Goal: Communication & Community: Answer question/provide support

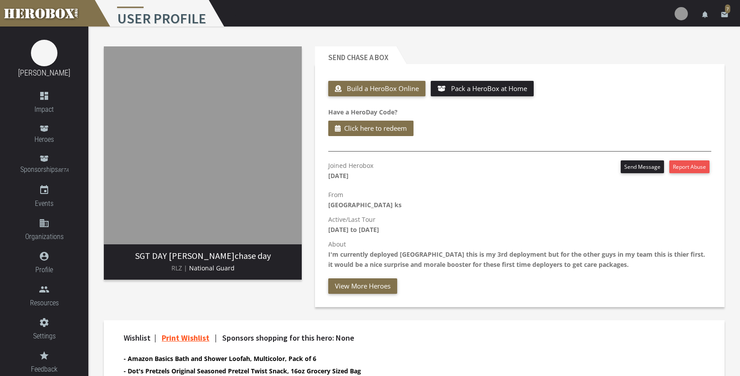
click at [534, 311] on div "Send chase a Box Build a HeroBox Online Pack a HeroBox at Home Have a HeroDay C…" at bounding box center [519, 177] width 423 height 274
click at [47, 135] on span "Heroes" at bounding box center [44, 139] width 88 height 11
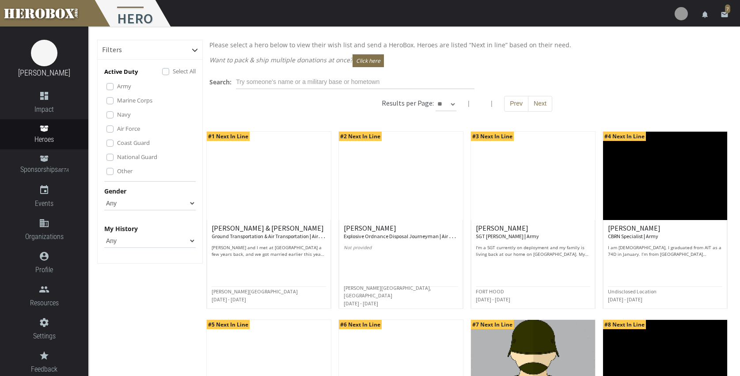
click at [645, 205] on img at bounding box center [665, 176] width 124 height 88
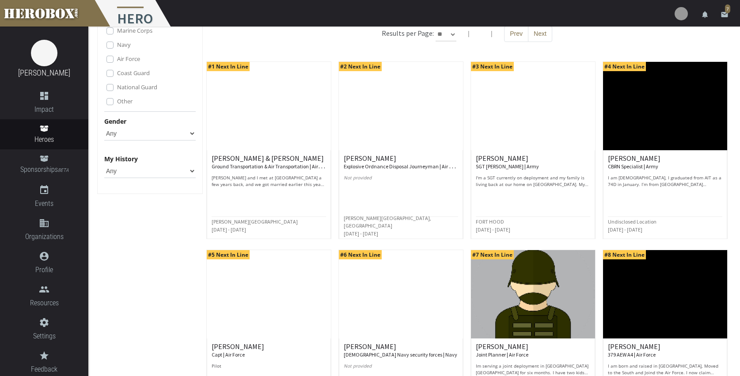
scroll to position [72, 0]
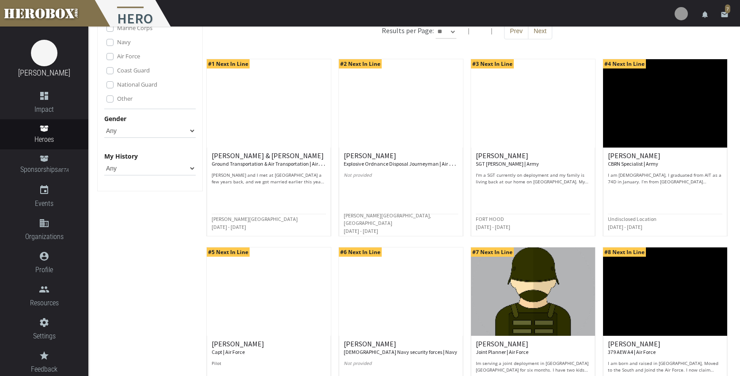
click at [561, 183] on p "I'm a SGT currently on deployment and my family is living back at our home on […" at bounding box center [533, 178] width 114 height 13
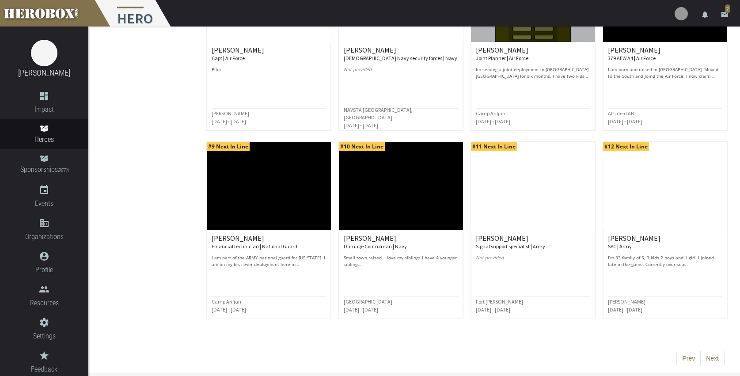
scroll to position [366, 0]
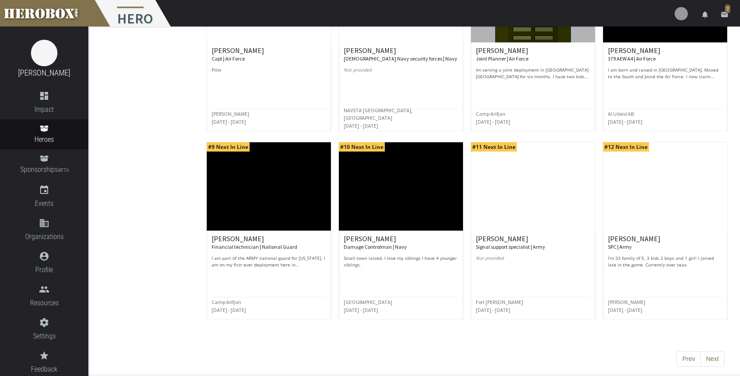
click at [402, 199] on img at bounding box center [401, 186] width 124 height 88
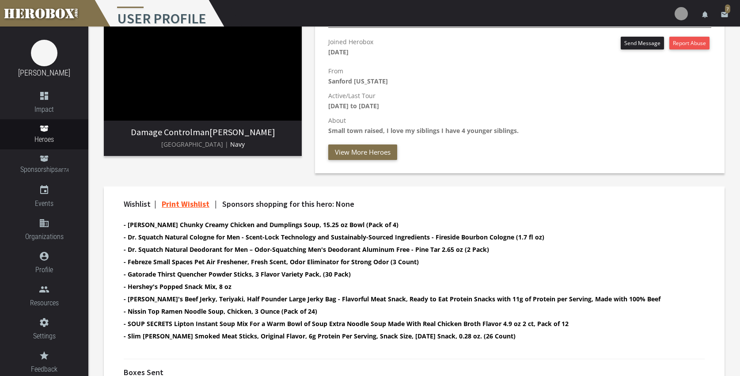
scroll to position [125, 0]
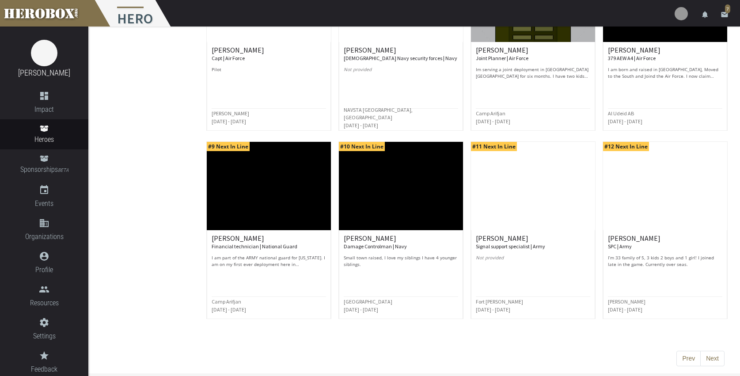
scroll to position [366, 0]
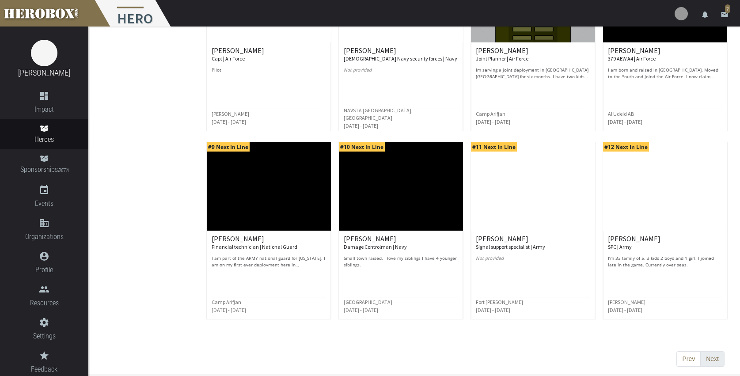
click at [710, 356] on button "Next" at bounding box center [712, 359] width 24 height 16
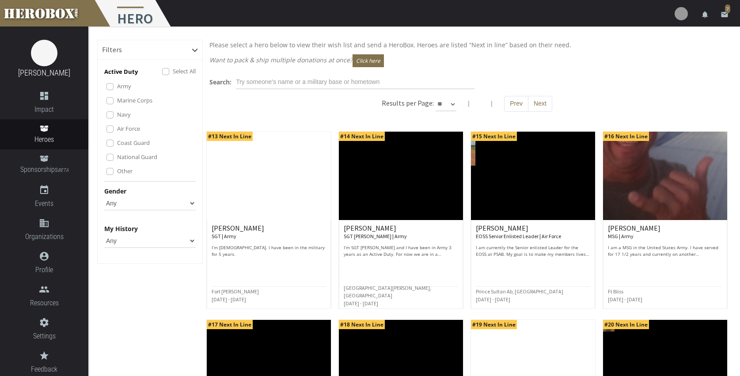
scroll to position [0, 0]
click at [375, 83] on input "text" at bounding box center [355, 82] width 239 height 14
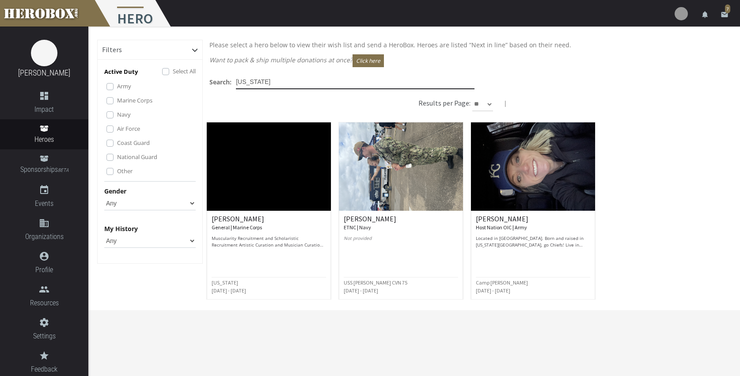
type input "[US_STATE]"
click at [284, 185] on img at bounding box center [269, 166] width 124 height 88
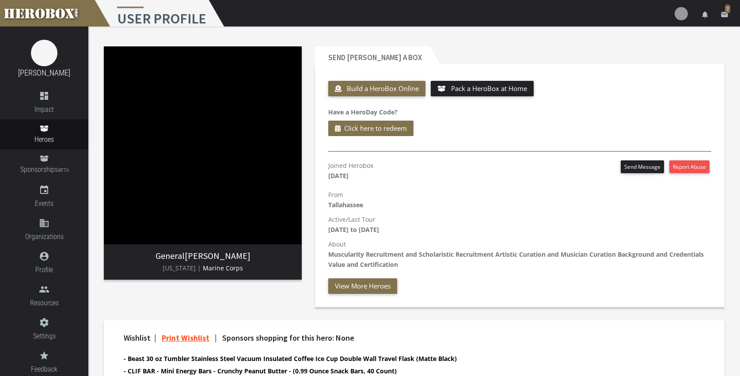
scroll to position [0, 0]
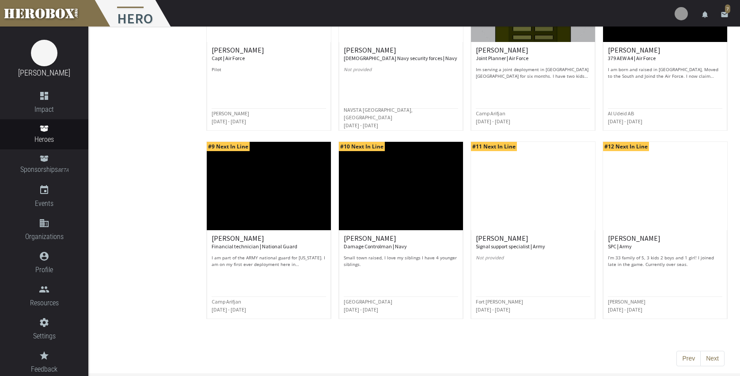
scroll to position [366, 0]
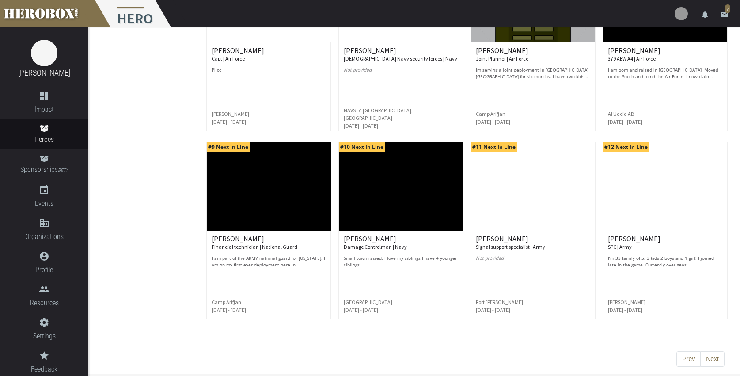
click at [636, 252] on div "[PERSON_NAME] SPC | Army I’m 33 family of 5, 3 kids 2 boys and 1 girl! I joined…" at bounding box center [665, 251] width 114 height 33
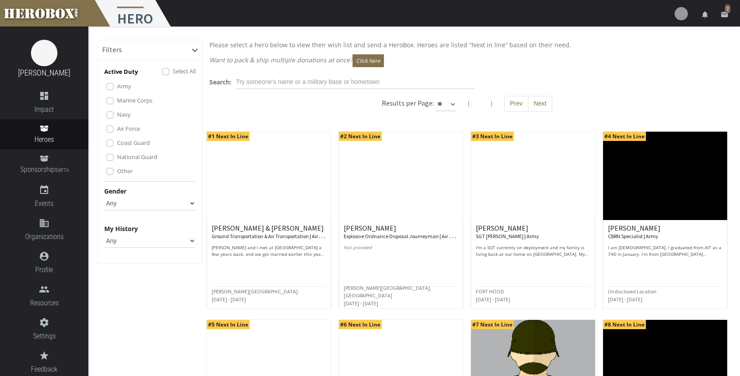
click at [710, 359] on img at bounding box center [665, 364] width 124 height 88
click at [535, 102] on button "Next" at bounding box center [540, 104] width 24 height 16
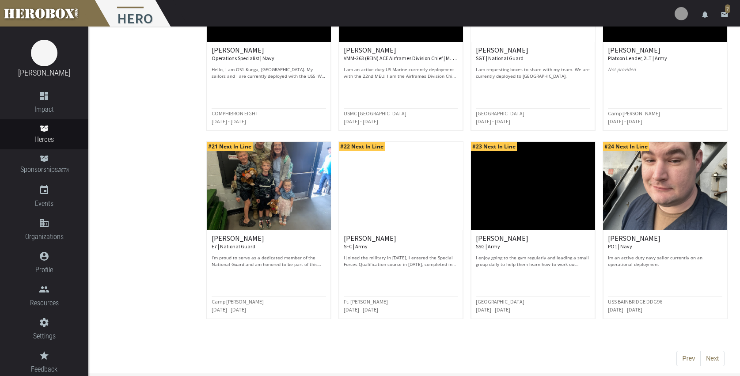
scroll to position [366, 0]
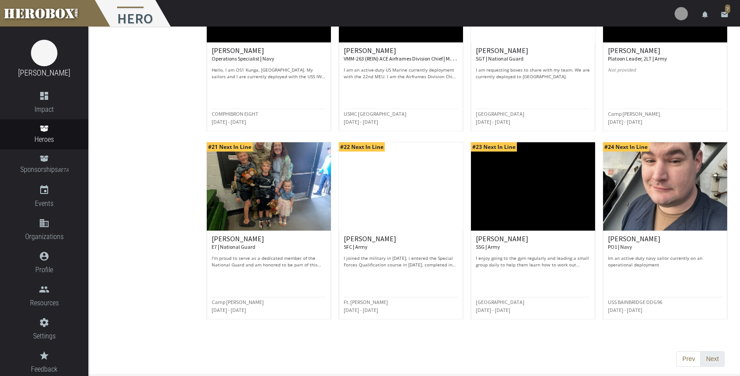
click at [715, 359] on button "Next" at bounding box center [712, 359] width 24 height 16
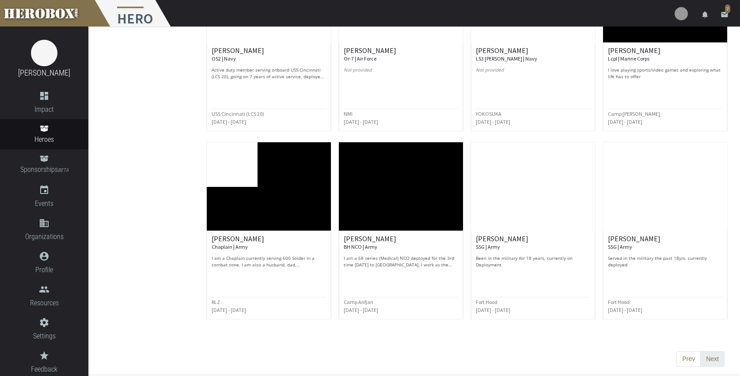
click at [715, 359] on button "Next" at bounding box center [712, 359] width 24 height 16
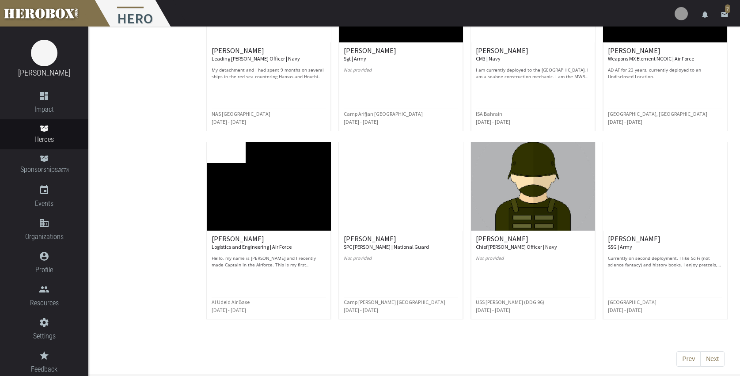
click at [648, 258] on p "Currently on second deployment. I like SciFi (not science fantacy) and history …" at bounding box center [665, 261] width 114 height 13
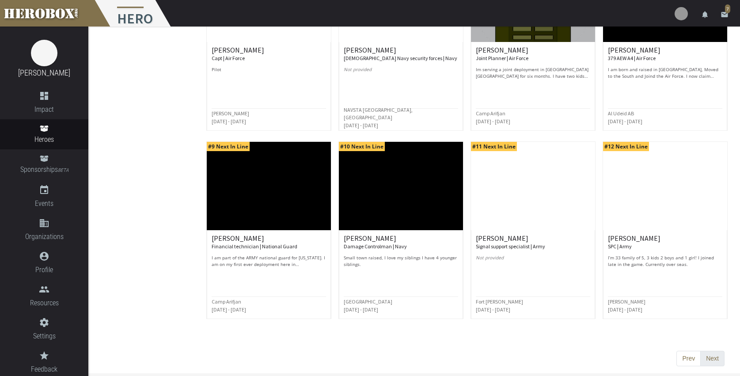
scroll to position [366, 0]
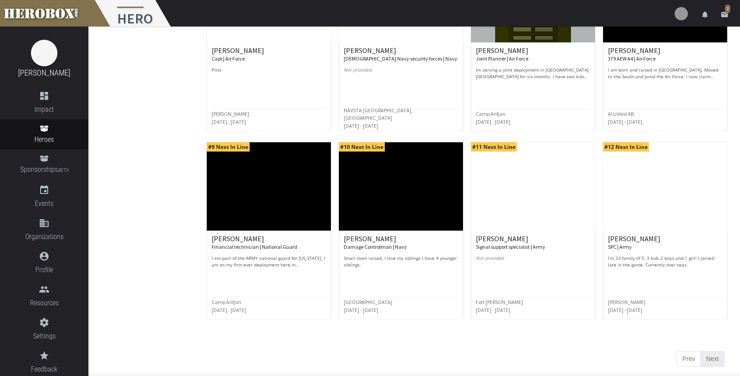
click at [710, 359] on button "Next" at bounding box center [712, 359] width 24 height 16
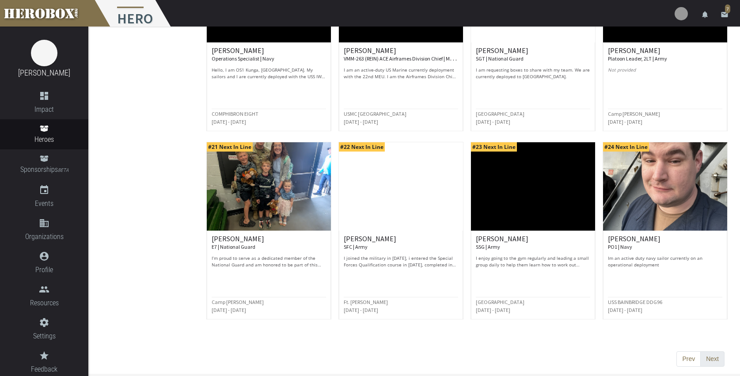
click at [709, 358] on button "Next" at bounding box center [712, 359] width 24 height 16
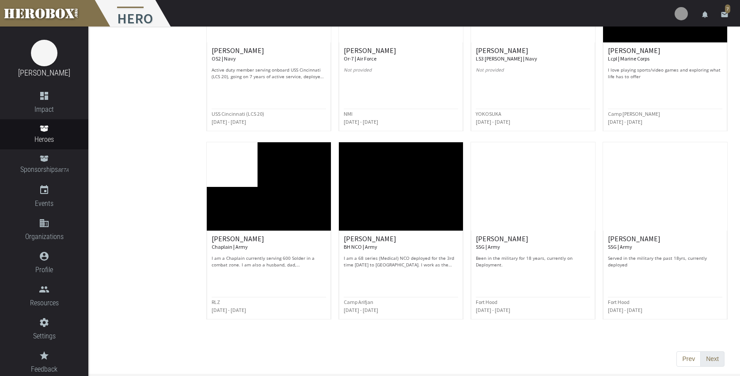
click at [709, 358] on button "Next" at bounding box center [712, 359] width 24 height 16
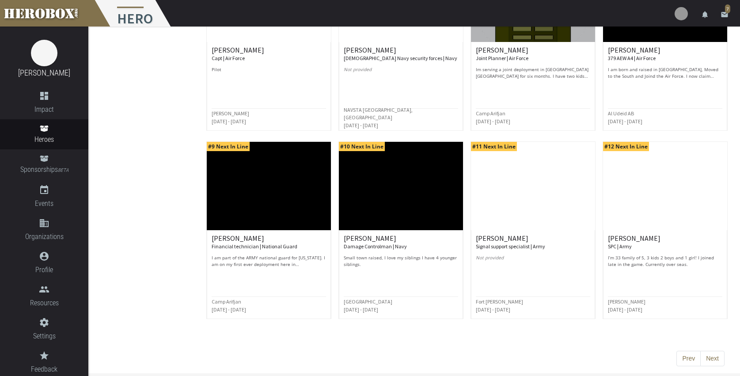
scroll to position [366, 0]
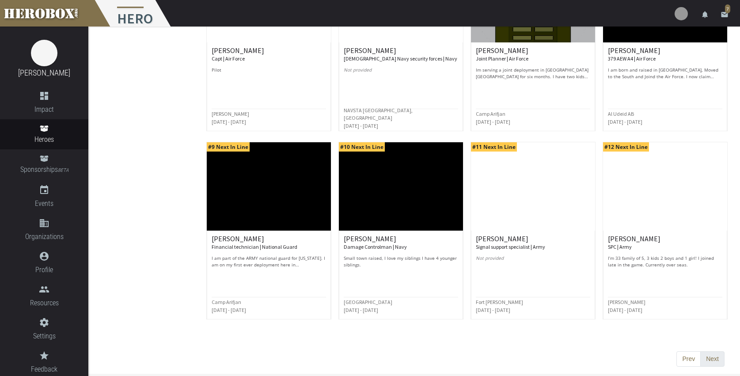
click at [711, 357] on button "Next" at bounding box center [712, 359] width 24 height 16
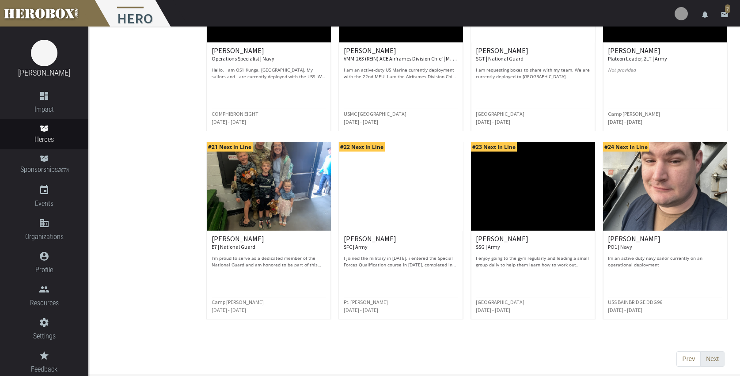
click at [717, 359] on button "Next" at bounding box center [712, 359] width 24 height 16
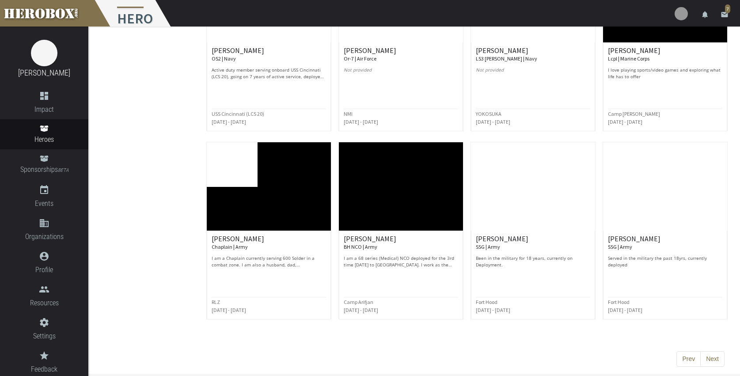
click at [261, 220] on img at bounding box center [269, 186] width 124 height 88
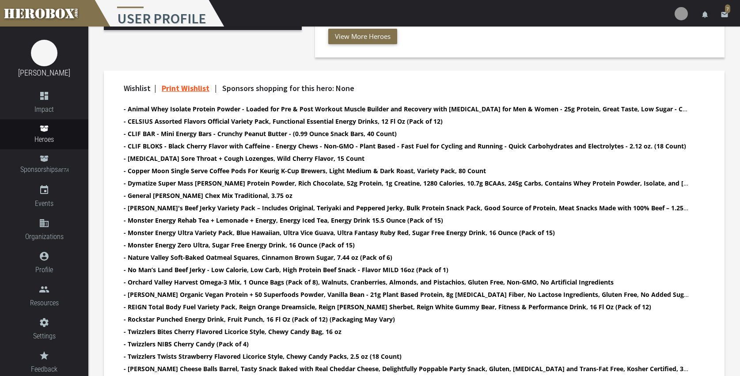
scroll to position [250, 0]
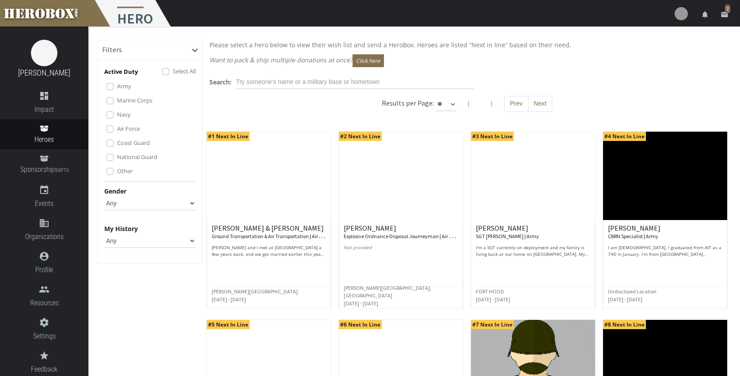
click at [713, 357] on img at bounding box center [665, 364] width 124 height 88
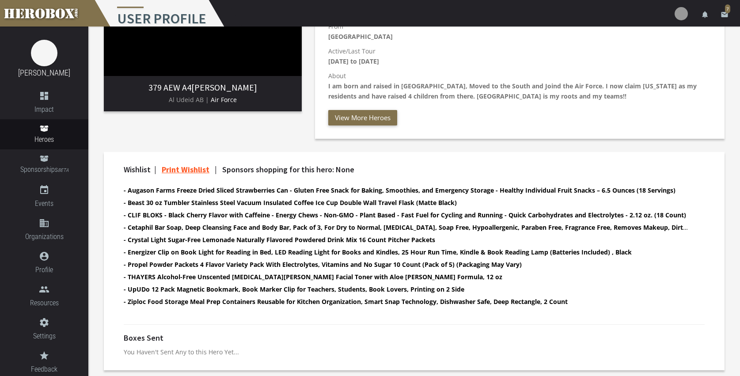
scroll to position [168, 0]
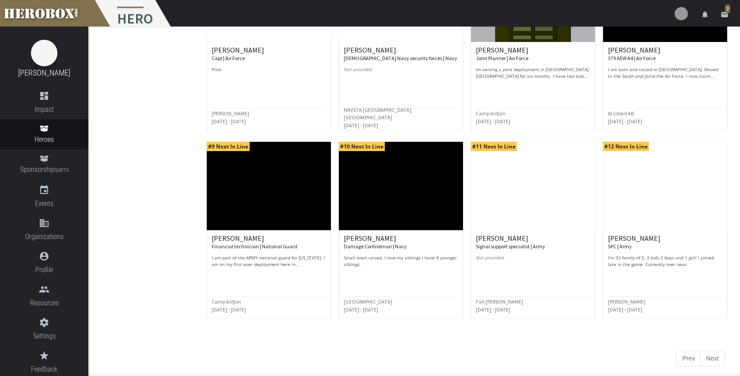
scroll to position [366, 0]
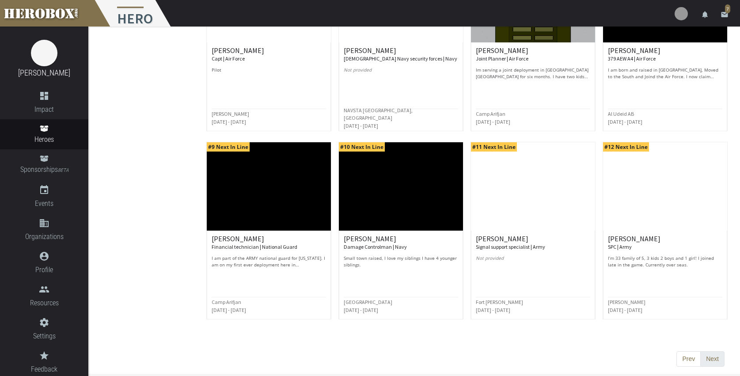
click at [712, 358] on button "Next" at bounding box center [712, 359] width 24 height 16
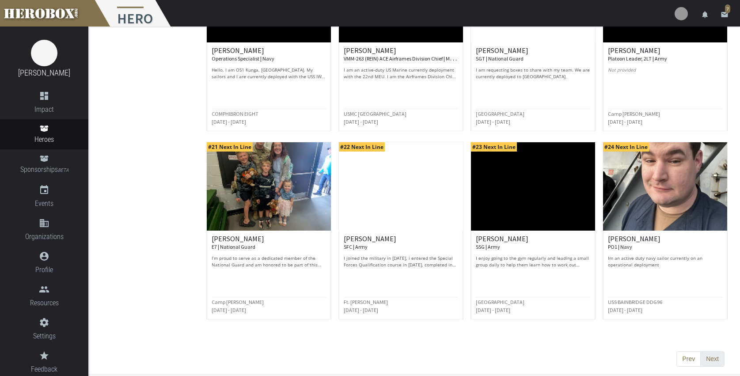
click at [712, 358] on button "Next" at bounding box center [712, 359] width 24 height 16
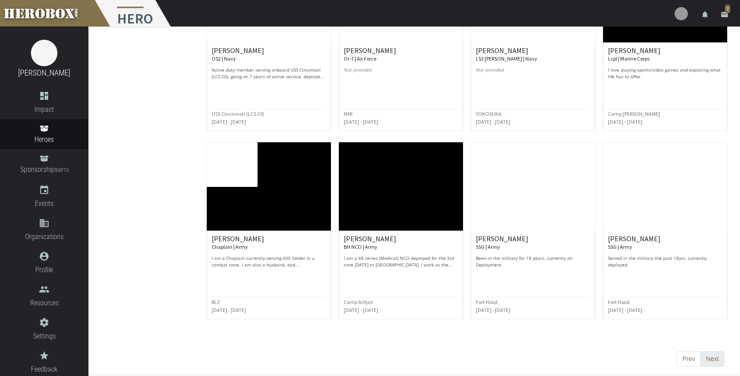
click at [712, 358] on button "Next" at bounding box center [712, 359] width 24 height 16
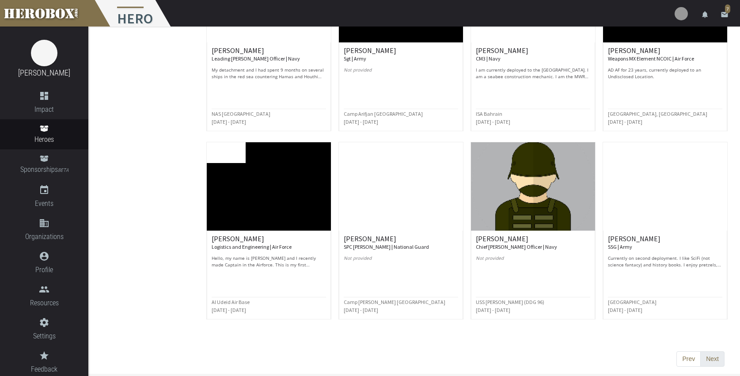
click at [711, 357] on button "Next" at bounding box center [712, 359] width 24 height 16
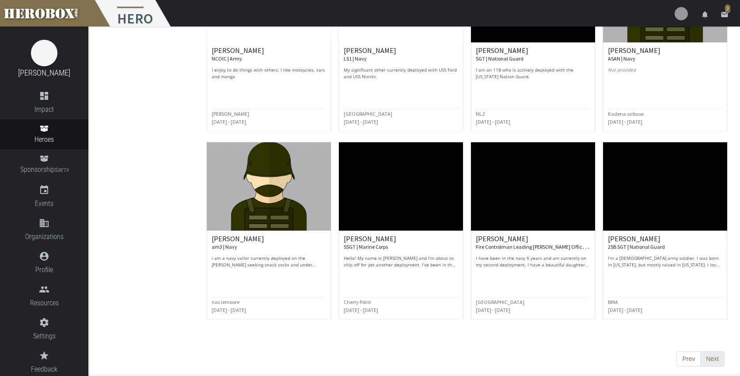
click at [713, 357] on button "Next" at bounding box center [712, 359] width 24 height 16
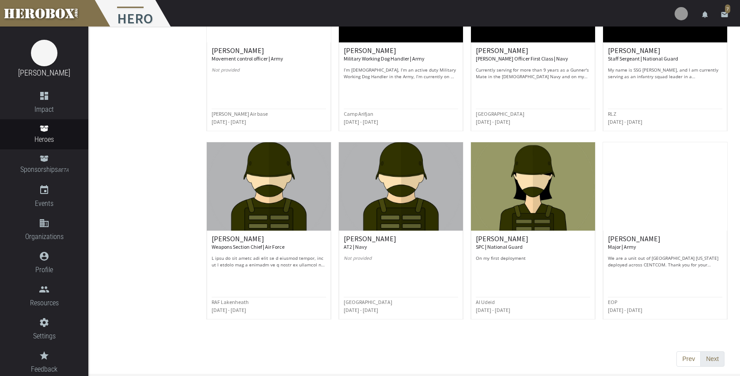
click at [713, 357] on button "Next" at bounding box center [712, 359] width 24 height 16
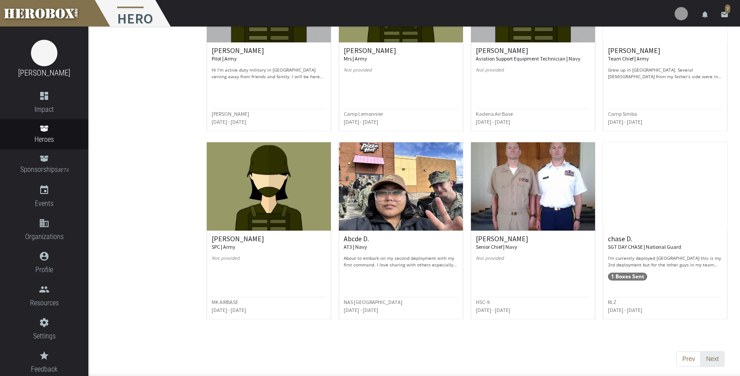
click at [713, 357] on button "Next" at bounding box center [712, 359] width 24 height 16
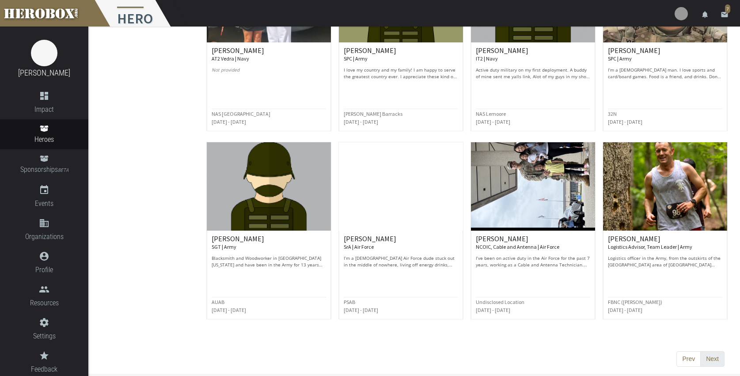
click at [713, 357] on button "Next" at bounding box center [712, 359] width 24 height 16
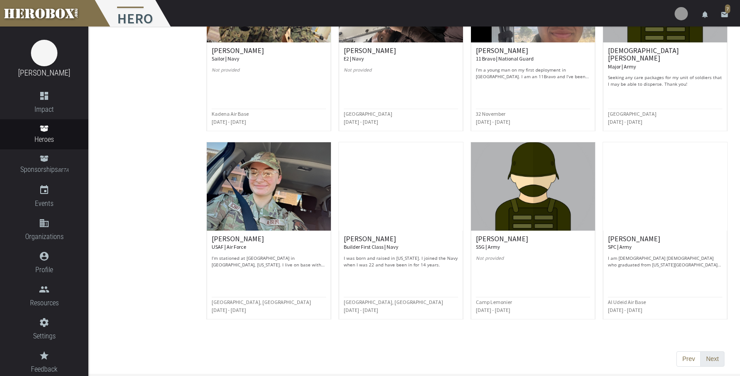
click at [712, 356] on button "Next" at bounding box center [712, 359] width 24 height 16
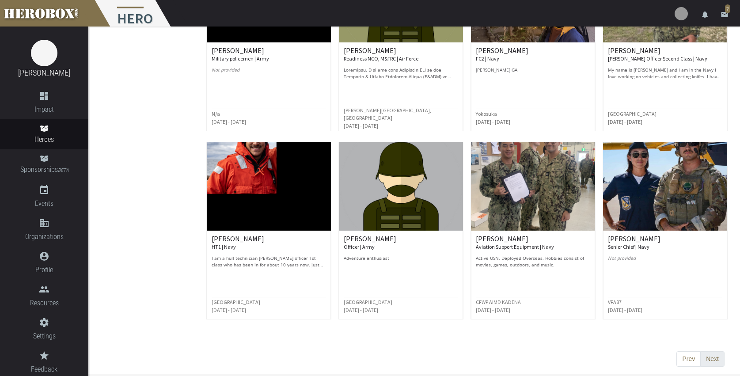
click at [712, 356] on button "Next" at bounding box center [712, 359] width 24 height 16
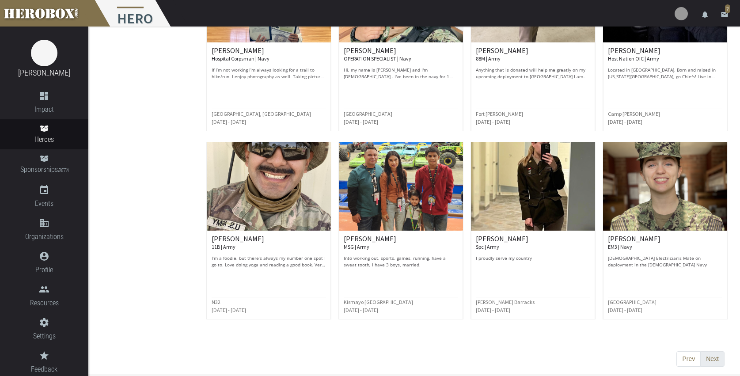
click at [712, 356] on button "Next" at bounding box center [712, 359] width 24 height 16
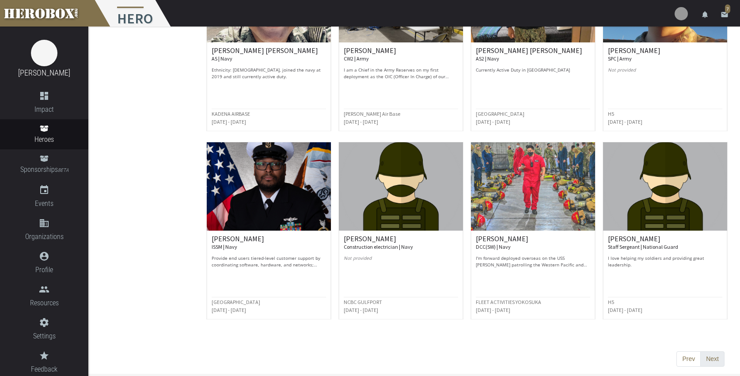
click at [712, 356] on button "Next" at bounding box center [712, 359] width 24 height 16
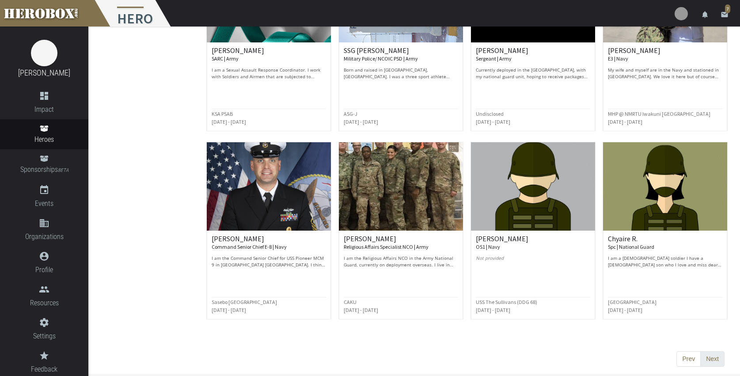
click at [712, 356] on button "Next" at bounding box center [712, 359] width 24 height 16
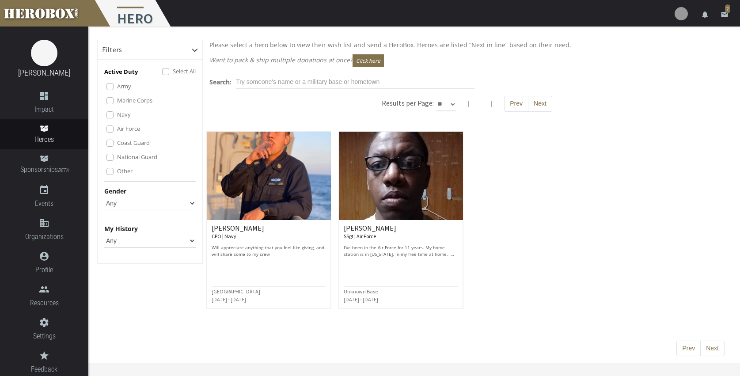
scroll to position [0, 0]
click at [42, 133] on link "Heroes" at bounding box center [44, 134] width 88 height 30
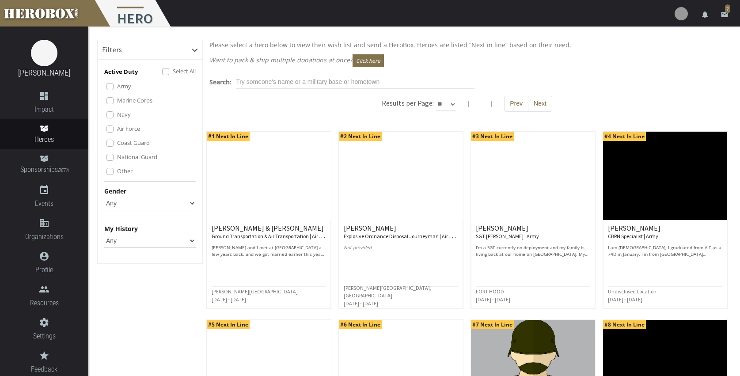
click at [633, 193] on img at bounding box center [665, 176] width 124 height 88
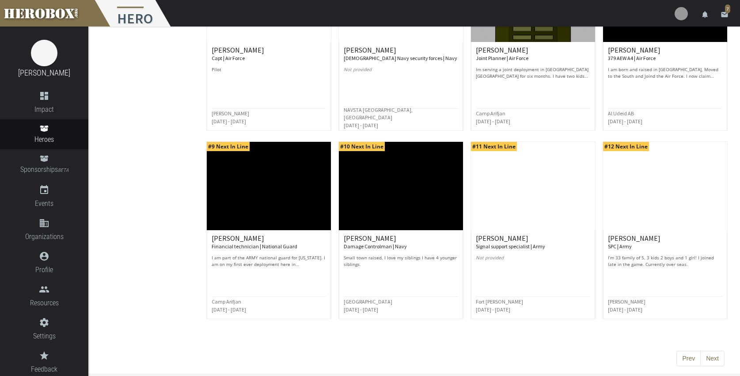
scroll to position [366, 0]
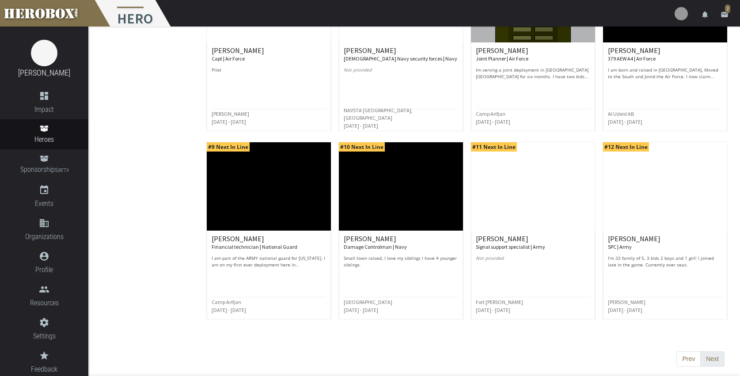
click at [713, 359] on button "Next" at bounding box center [712, 359] width 24 height 16
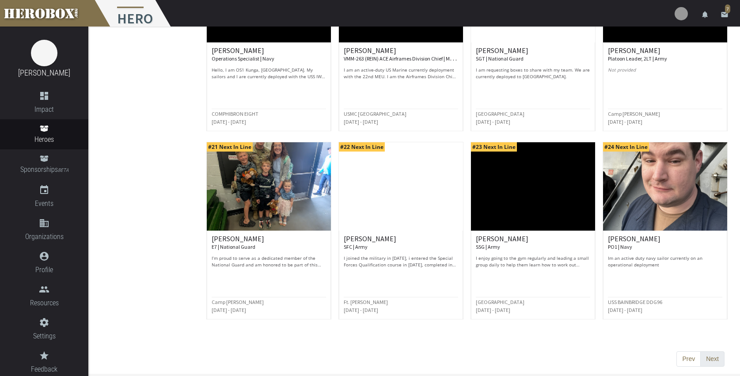
click at [713, 359] on button "Next" at bounding box center [712, 359] width 24 height 16
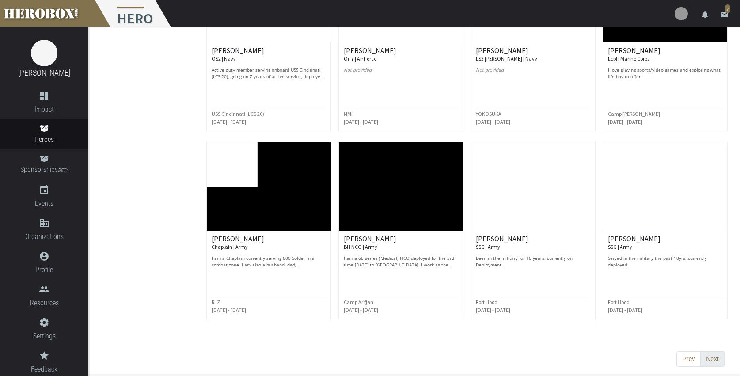
click at [713, 359] on button "Next" at bounding box center [712, 359] width 24 height 16
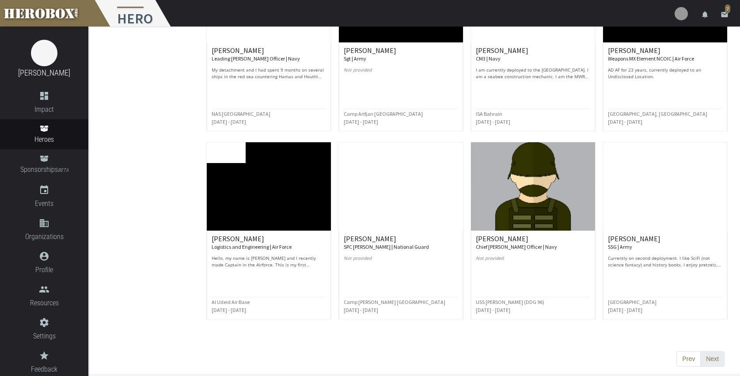
click at [713, 359] on button "Next" at bounding box center [712, 359] width 24 height 16
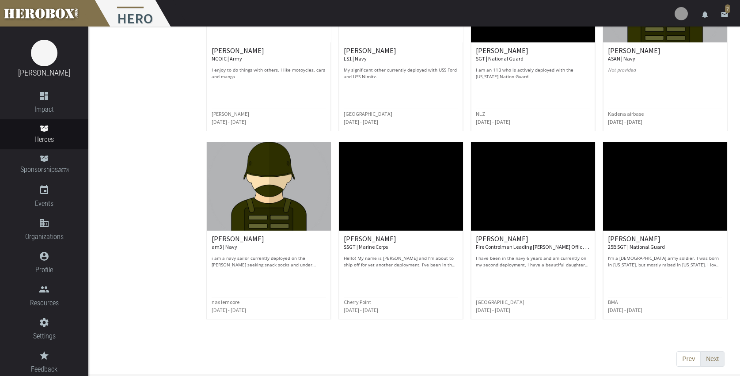
click at [713, 359] on button "Next" at bounding box center [712, 359] width 24 height 16
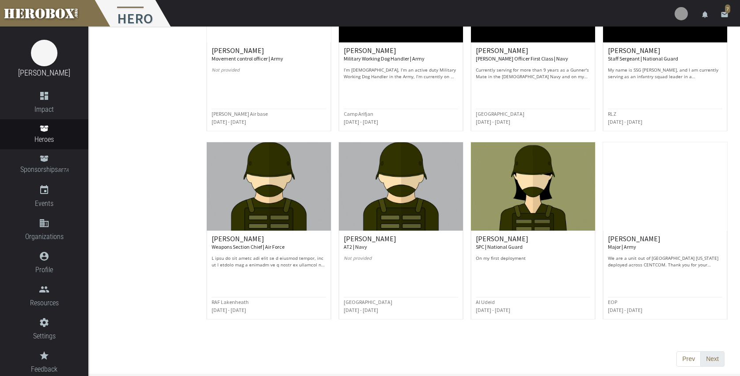
click at [713, 359] on button "Next" at bounding box center [712, 359] width 24 height 16
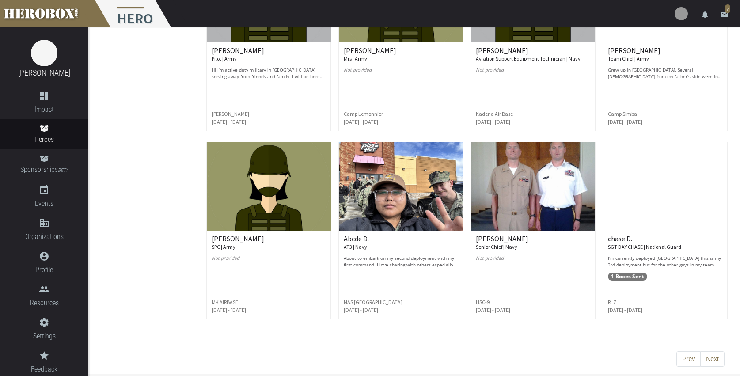
click at [660, 207] on img at bounding box center [665, 186] width 124 height 88
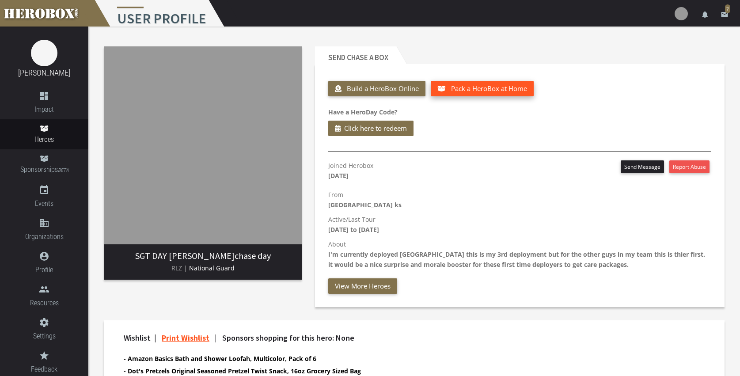
click at [485, 89] on span "Pack a HeroBox at Home" at bounding box center [489, 88] width 76 height 9
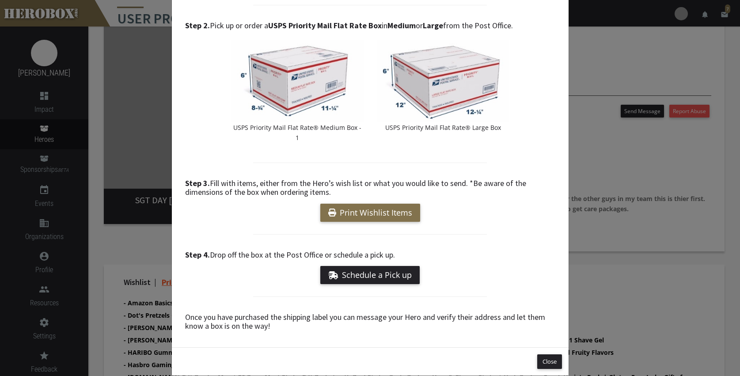
scroll to position [128, 0]
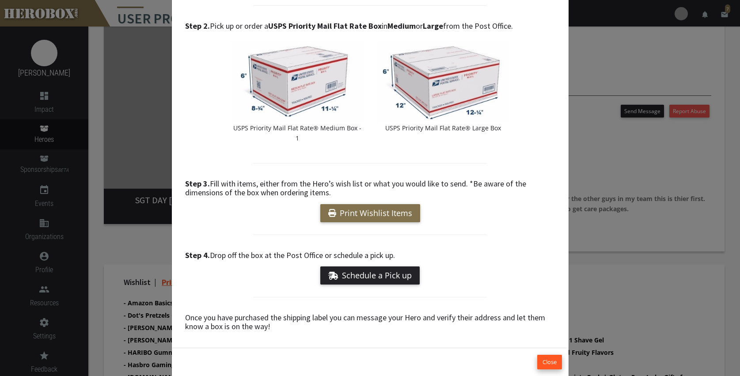
click at [548, 355] on button "Close" at bounding box center [549, 362] width 25 height 15
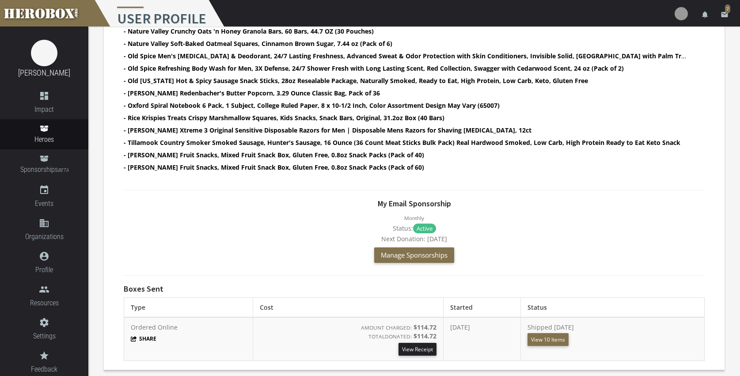
scroll to position [451, 0]
